Goal: Task Accomplishment & Management: Use online tool/utility

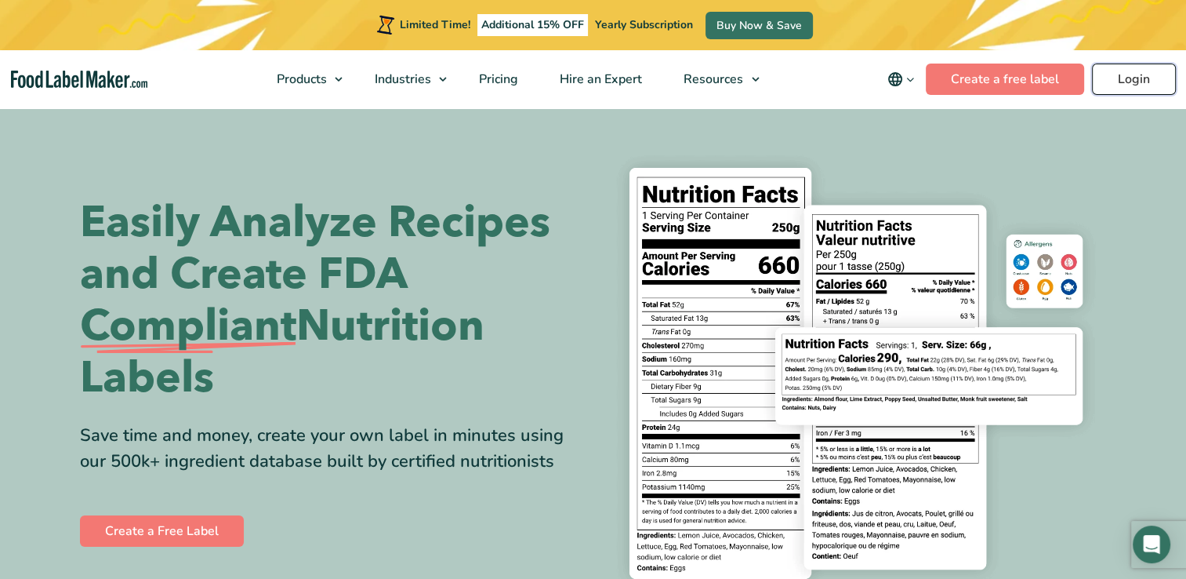
click at [1141, 73] on link "Login" at bounding box center [1134, 79] width 84 height 31
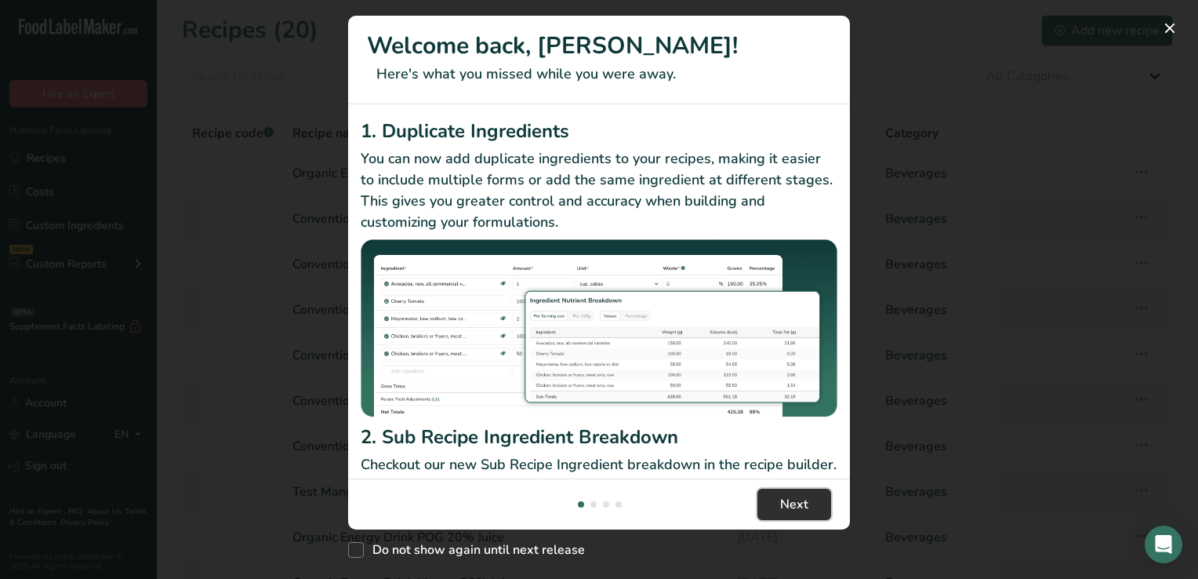
click at [799, 505] on span "Next" at bounding box center [794, 504] width 28 height 19
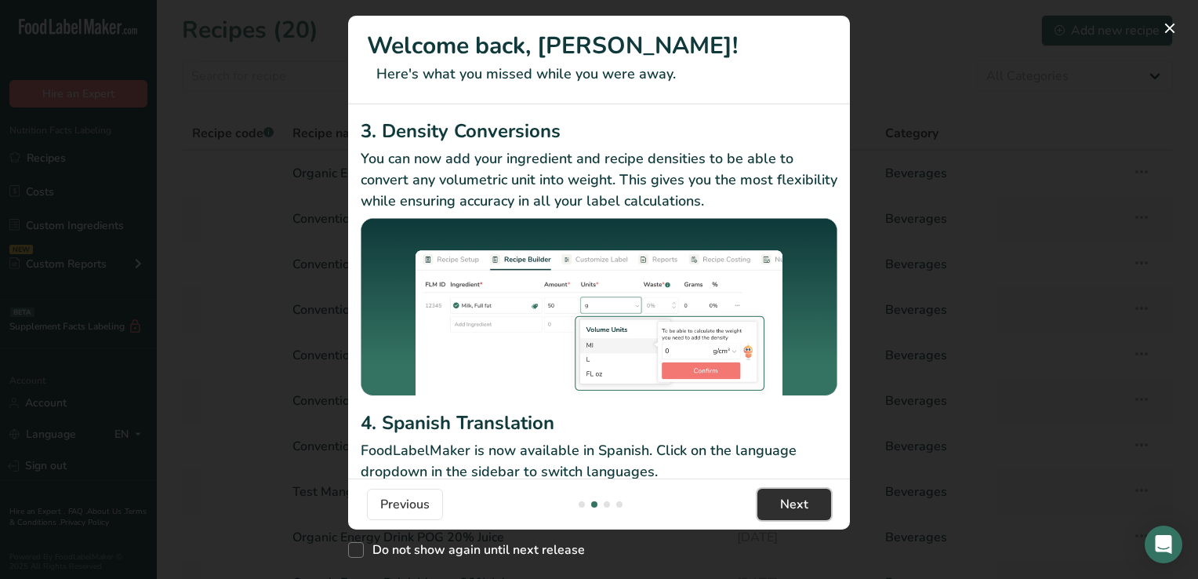
click at [799, 505] on span "Next" at bounding box center [794, 504] width 28 height 19
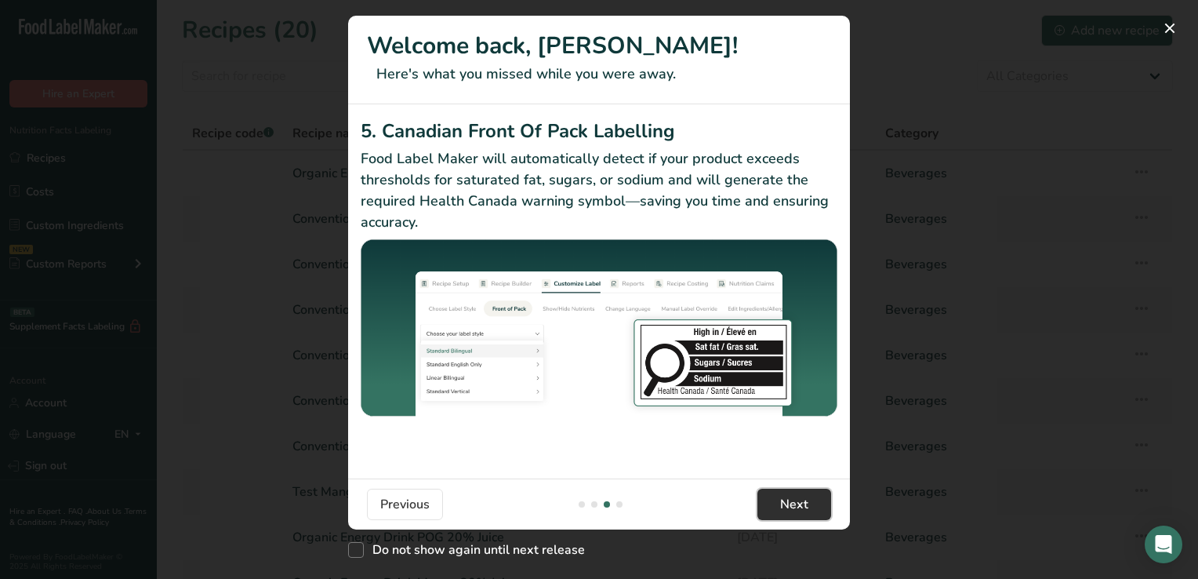
click at [799, 505] on span "Next" at bounding box center [794, 504] width 28 height 19
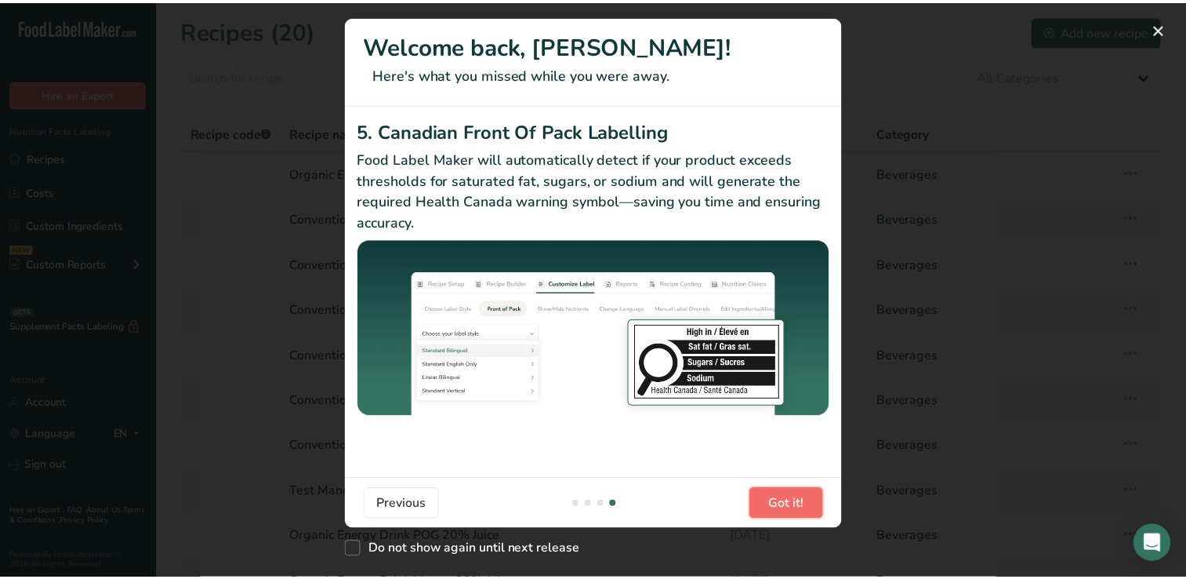
scroll to position [0, 1505]
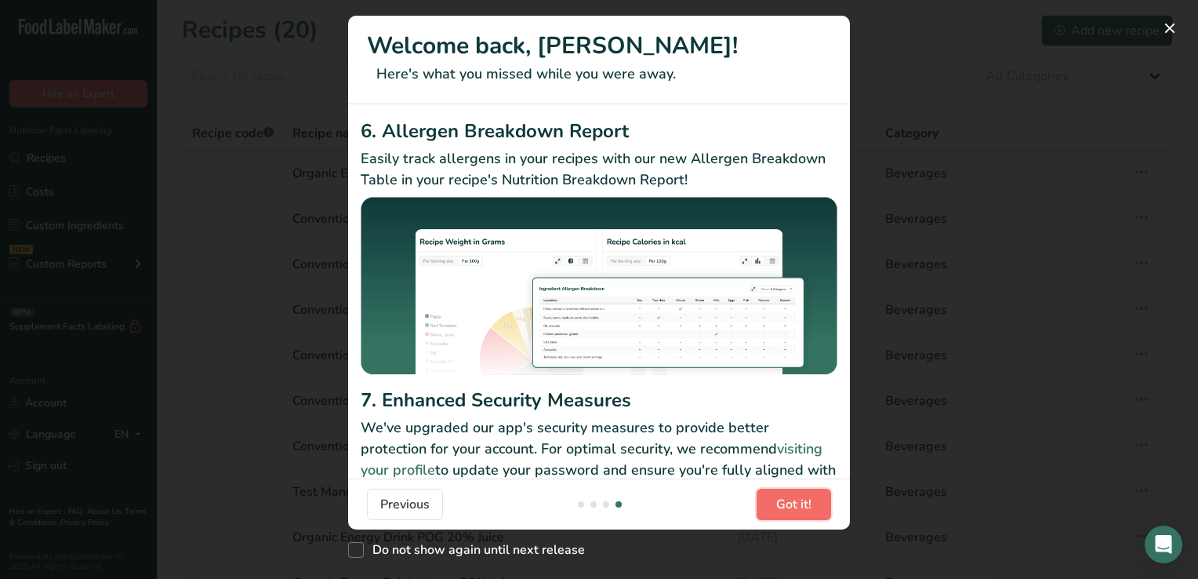
click at [799, 505] on span "Got it!" at bounding box center [793, 504] width 35 height 19
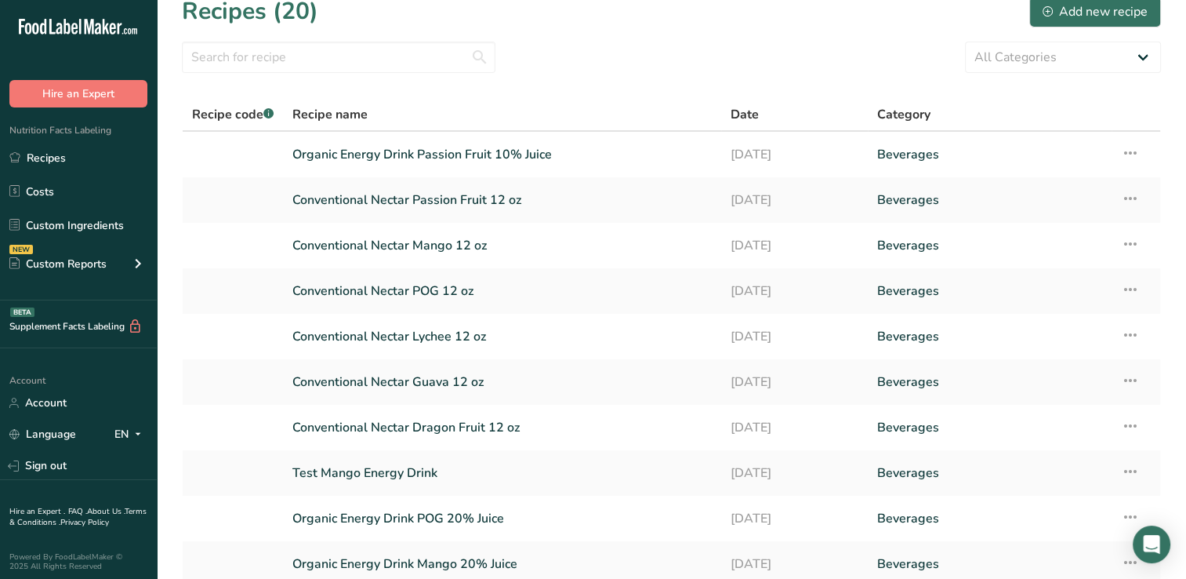
scroll to position [16, 0]
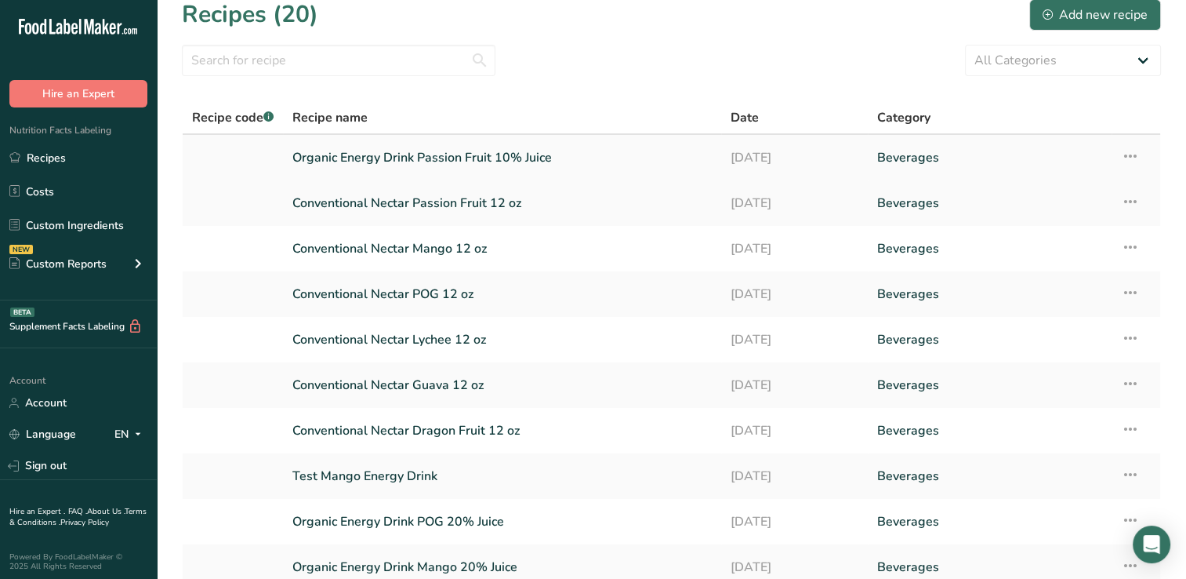
click at [472, 155] on link "Organic Energy Drink Passion Fruit 10% Juice" at bounding box center [501, 157] width 419 height 33
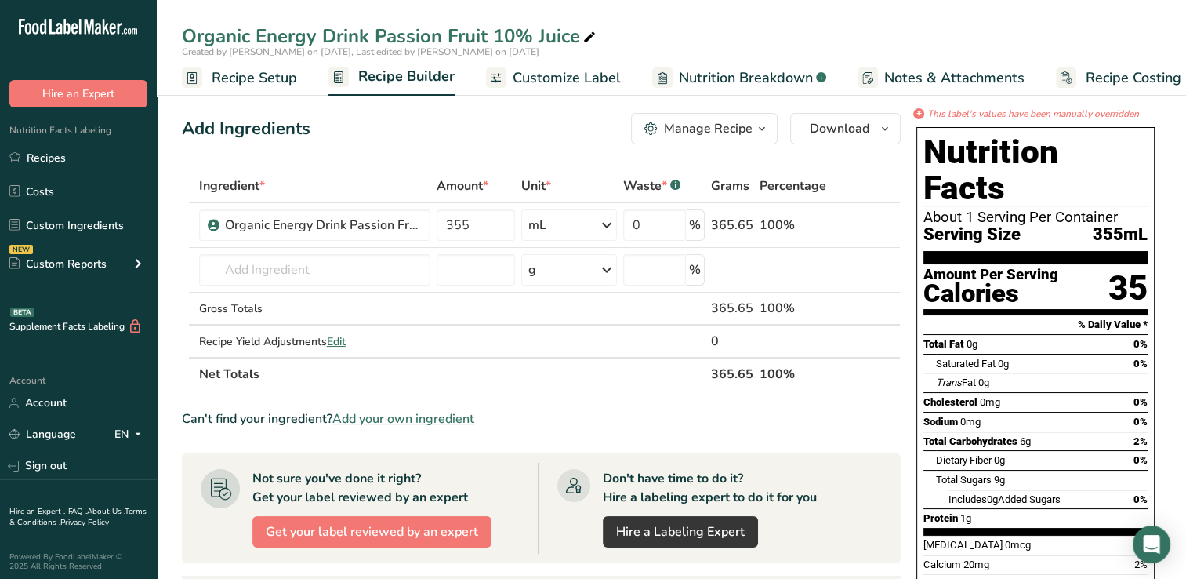
click at [576, 77] on span "Customize Label" at bounding box center [567, 77] width 108 height 21
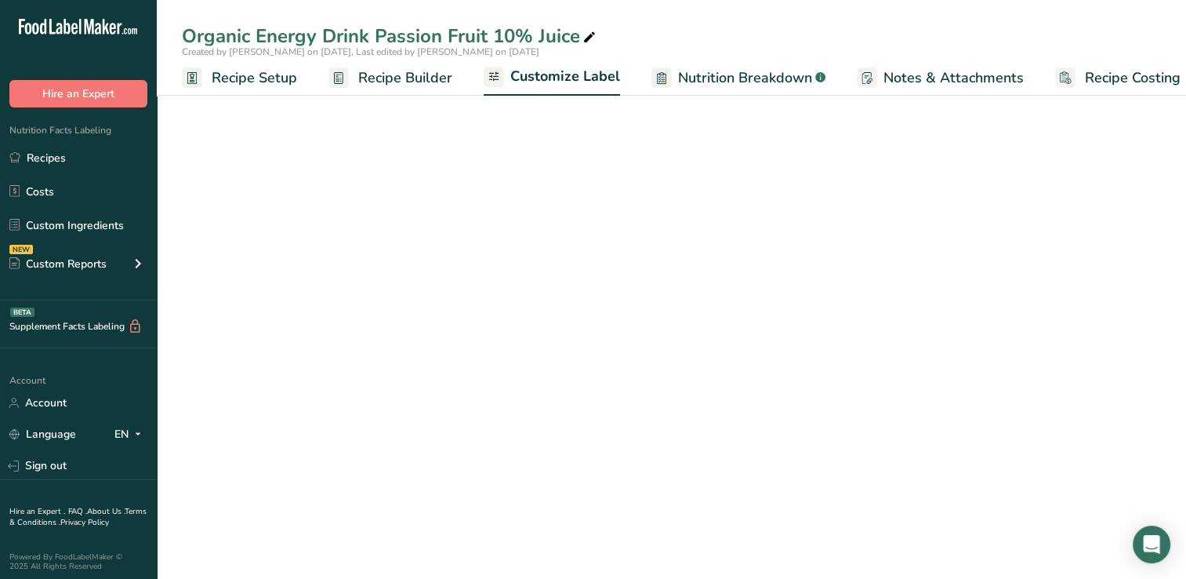
scroll to position [0, 20]
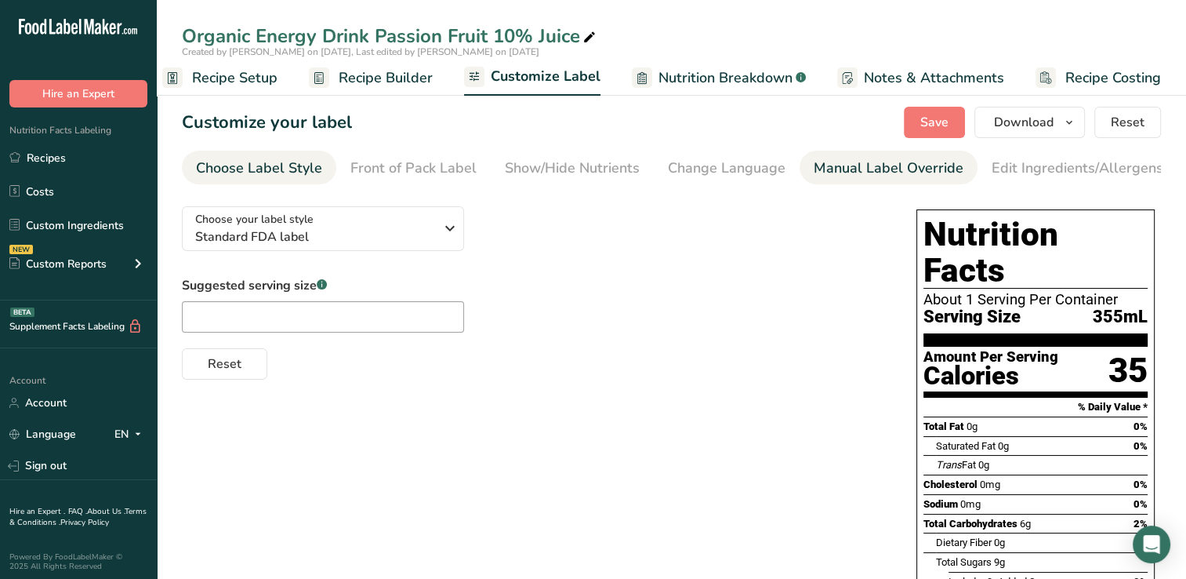
click at [887, 166] on div "Manual Label Override" at bounding box center [889, 168] width 150 height 21
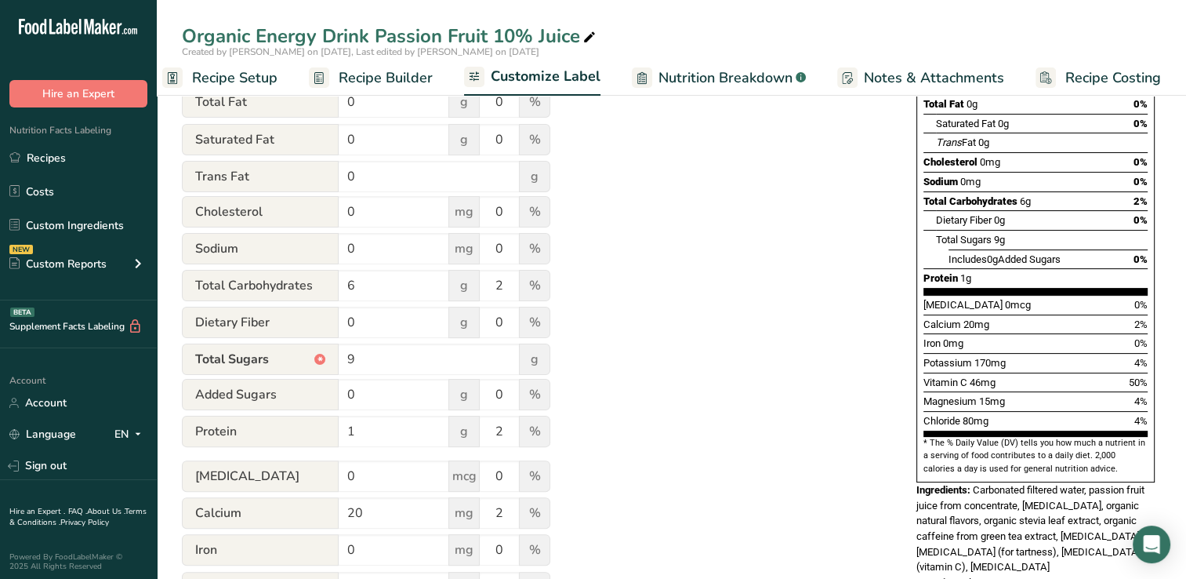
scroll to position [323, 0]
click at [367, 363] on input "9" at bounding box center [429, 358] width 181 height 31
type input "6"
click at [716, 303] on div "Utilize this manual override feature to get full control over the nutrition lab…" at bounding box center [533, 310] width 703 height 879
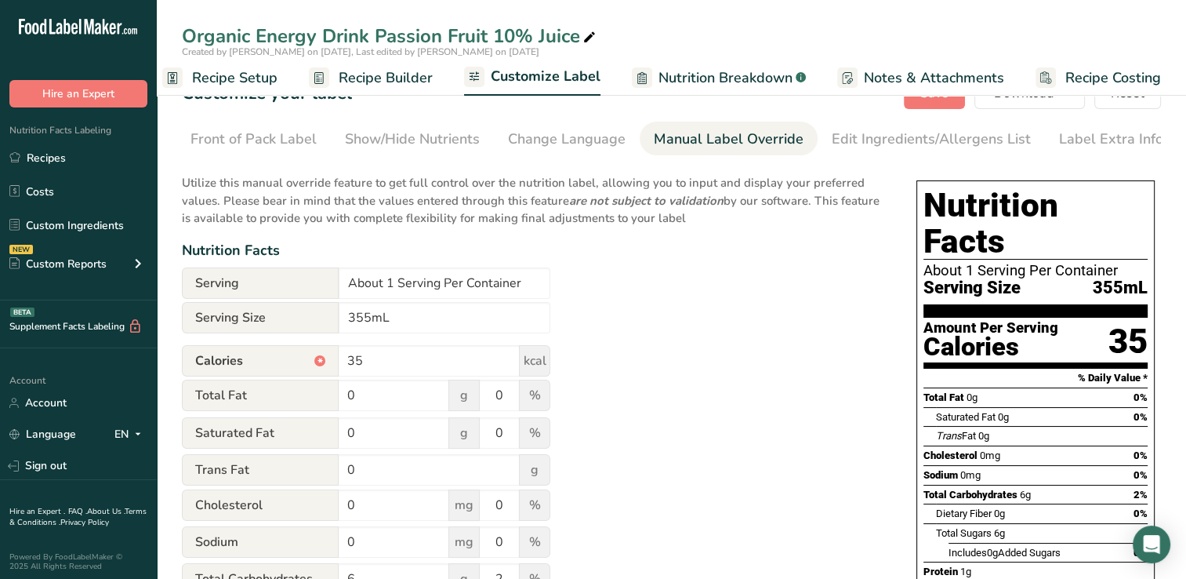
scroll to position [0, 0]
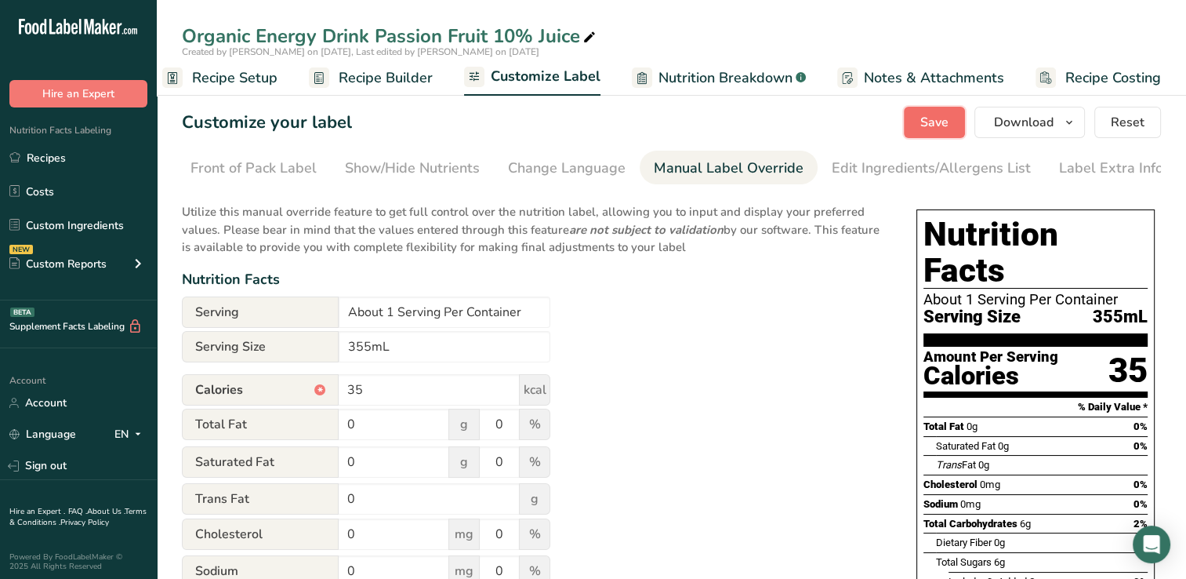
click at [944, 118] on span "Save" at bounding box center [934, 122] width 28 height 19
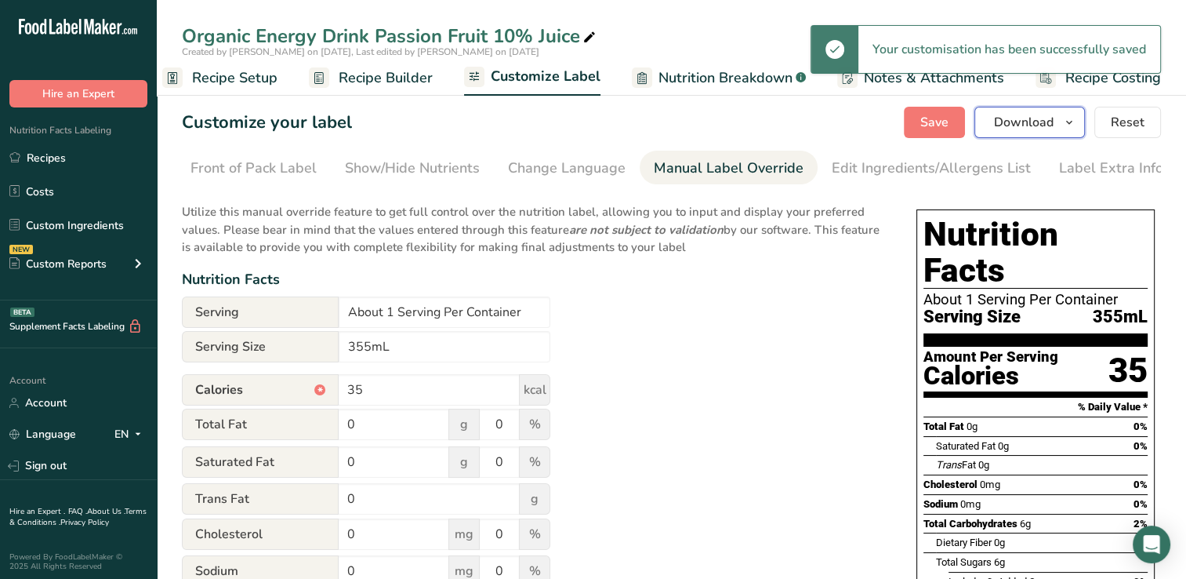
click at [1011, 122] on span "Download" at bounding box center [1024, 122] width 60 height 19
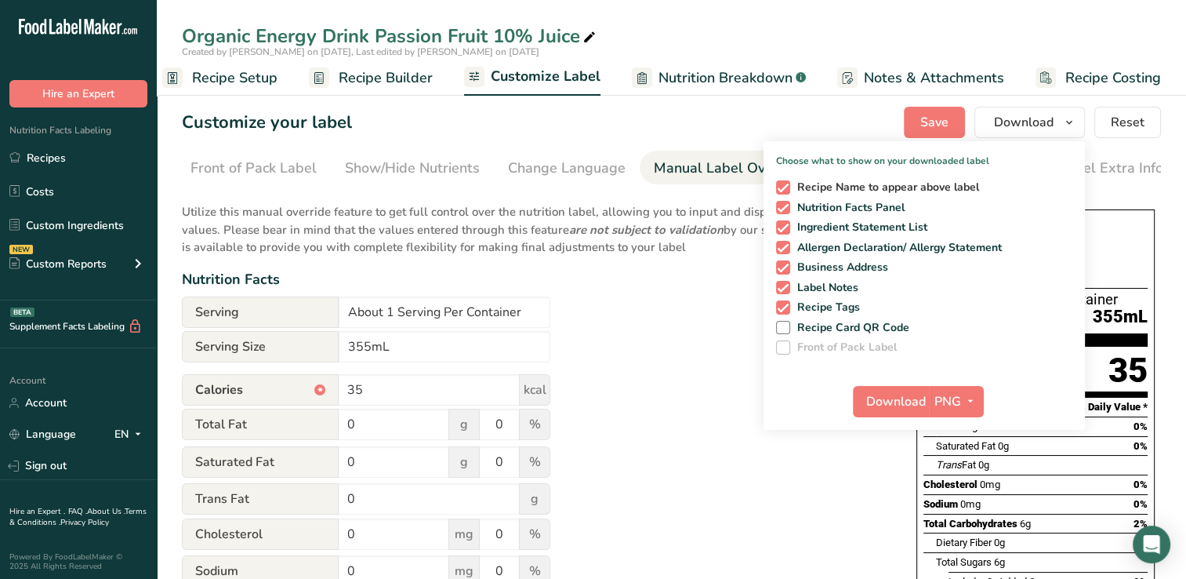
click at [790, 187] on span at bounding box center [783, 187] width 14 height 14
click at [786, 187] on input "Recipe Name to appear above label" at bounding box center [781, 187] width 10 height 10
checkbox input "false"
click at [786, 249] on span at bounding box center [783, 248] width 14 height 14
click at [786, 249] on input "Allergen Declaration/ Allergy Statement" at bounding box center [781, 247] width 10 height 10
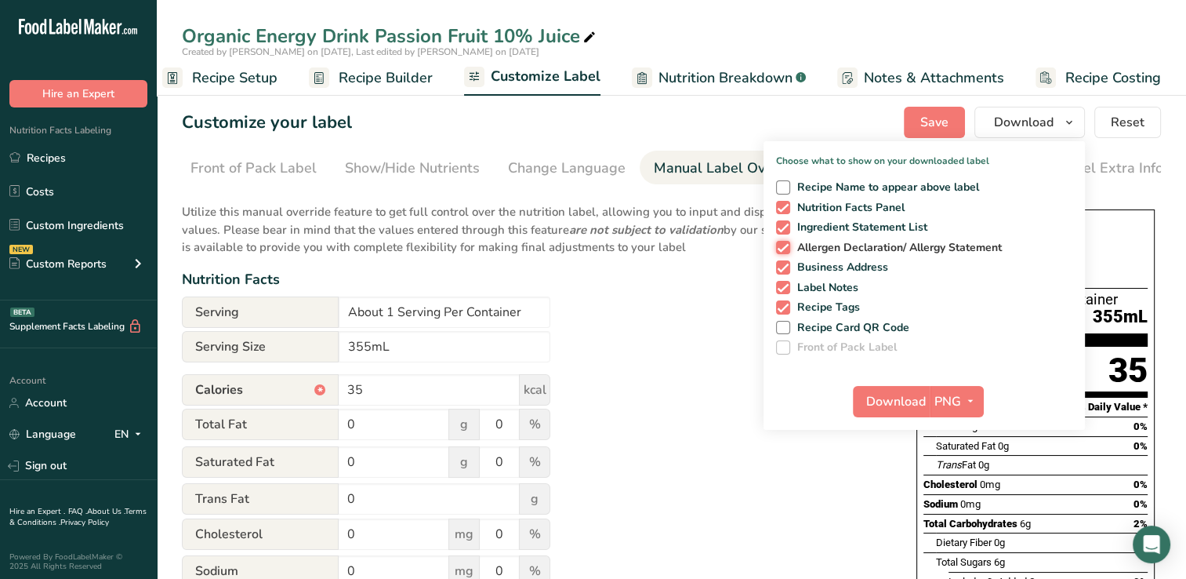
checkbox input "false"
click at [783, 267] on span at bounding box center [783, 267] width 14 height 14
click at [783, 267] on input "Business Address" at bounding box center [781, 267] width 10 height 10
checkbox input "false"
click at [781, 285] on span at bounding box center [783, 288] width 14 height 14
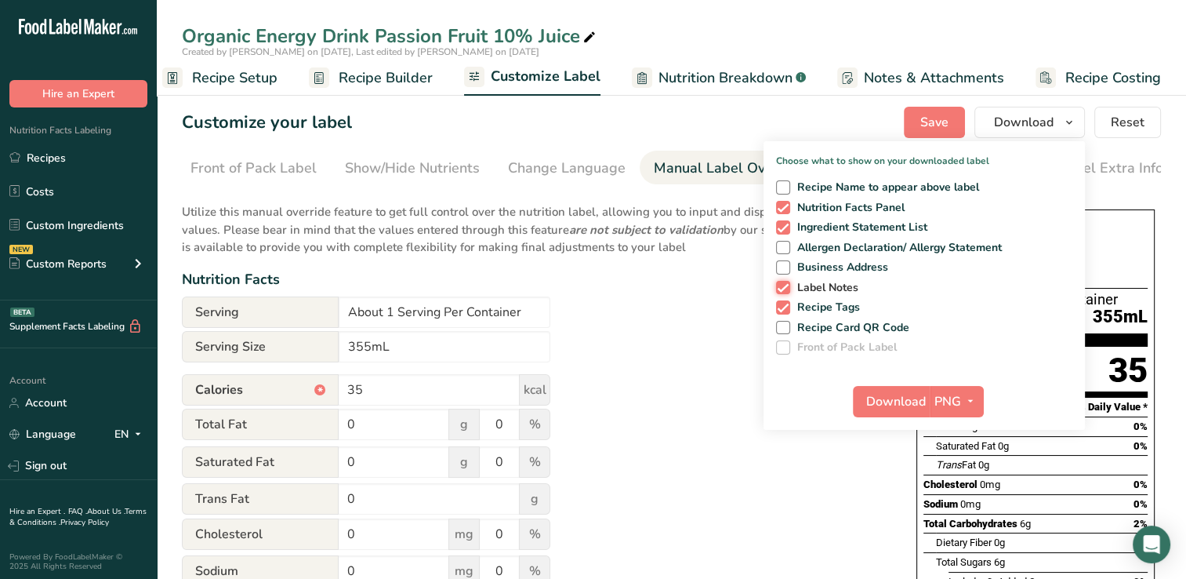
click at [781, 285] on input "Label Notes" at bounding box center [781, 287] width 10 height 10
checkbox input "false"
click at [781, 301] on span at bounding box center [783, 307] width 14 height 14
click at [781, 302] on input "Recipe Tags" at bounding box center [781, 307] width 10 height 10
checkbox input "false"
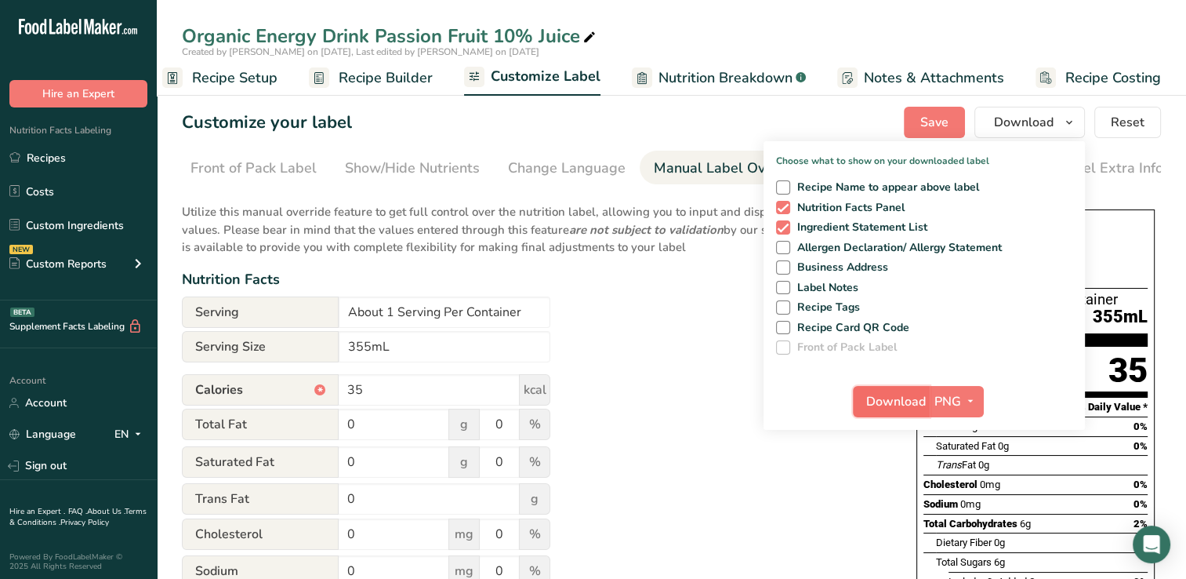
click at [896, 400] on span "Download" at bounding box center [896, 401] width 60 height 19
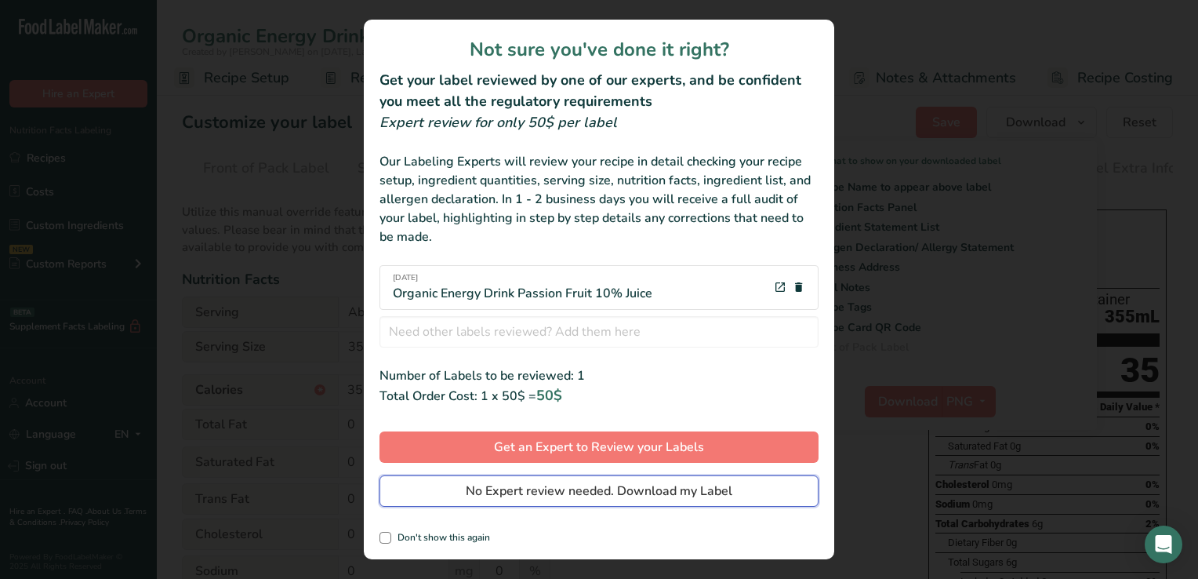
click at [506, 488] on span "No Expert review needed. Download my Label" at bounding box center [599, 490] width 267 height 19
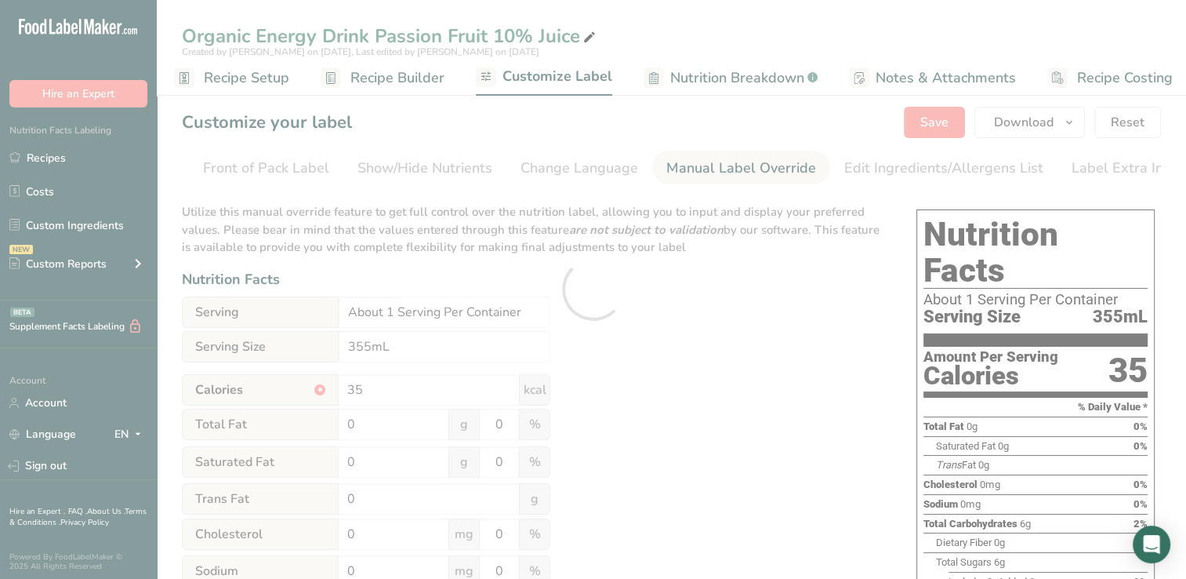
scroll to position [0, 0]
